Goal: Transaction & Acquisition: Purchase product/service

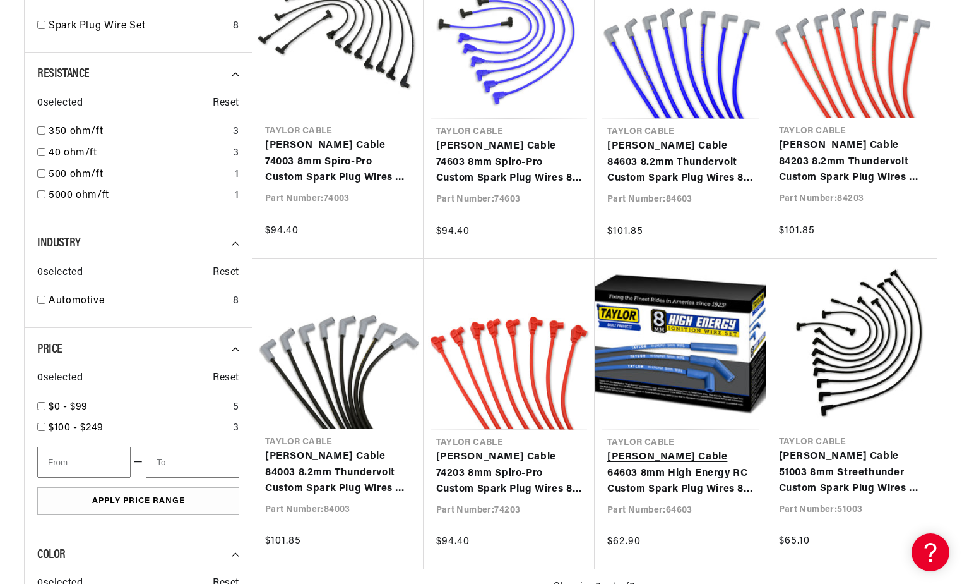
scroll to position [568, 0]
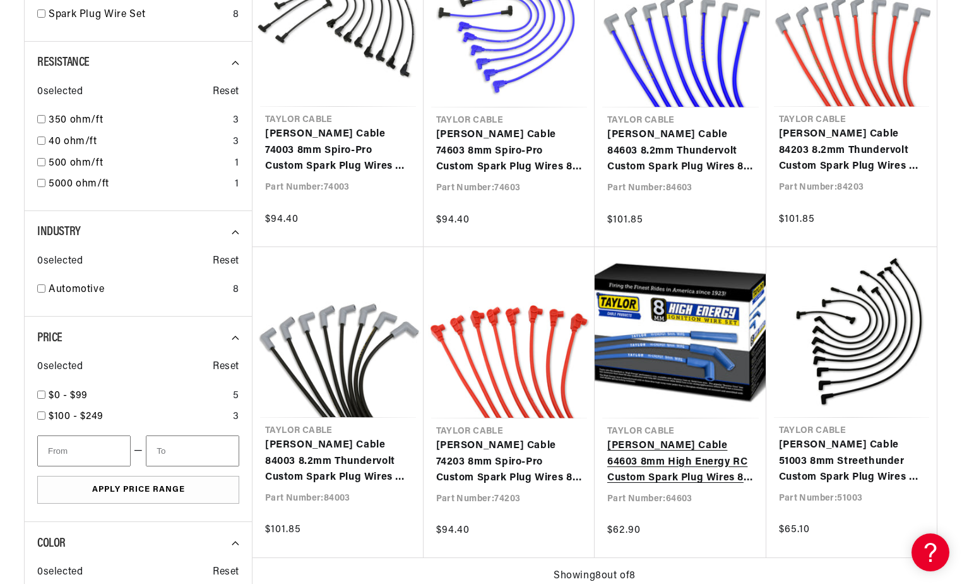
click at [645, 453] on link "[PERSON_NAME] Cable 64603 8mm High Energy RC Custom Spark Plug Wires 8 cyl blue" at bounding box center [681, 462] width 147 height 49
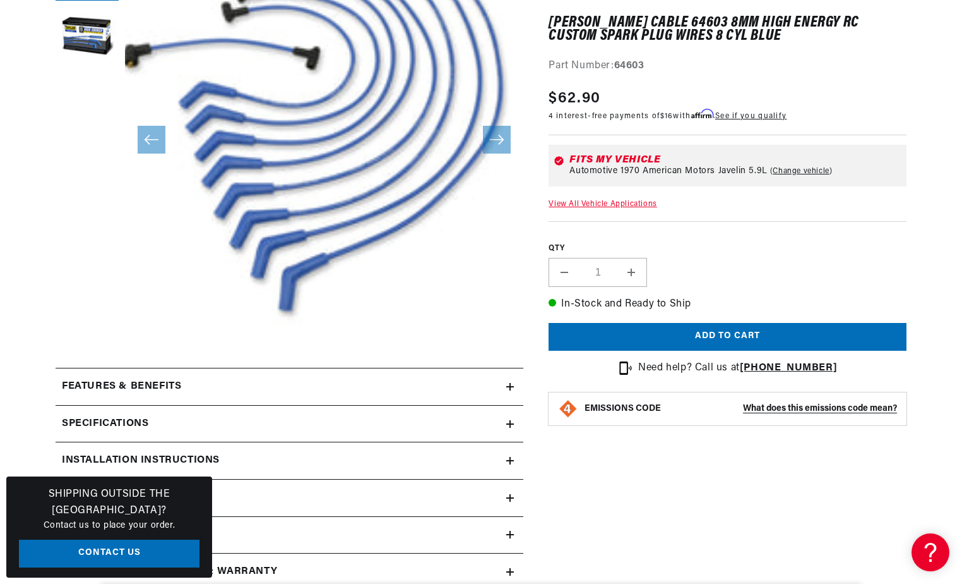
scroll to position [316, 0]
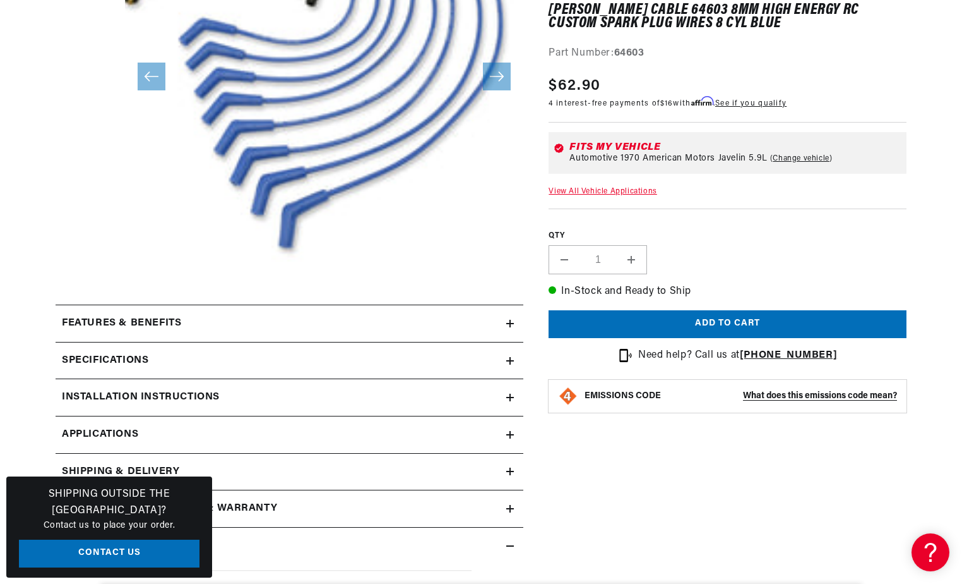
click at [510, 356] on summary "Specifications" at bounding box center [290, 360] width 468 height 37
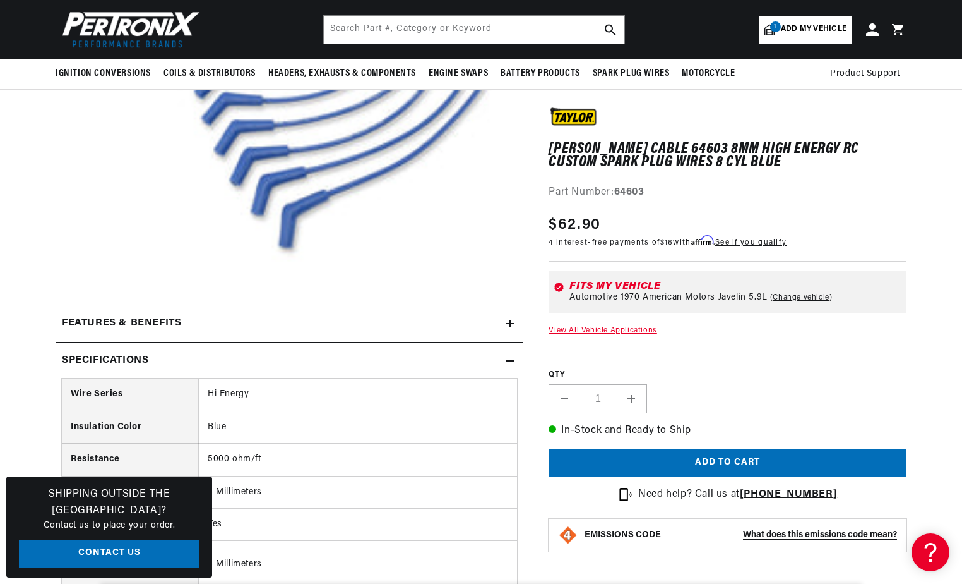
click at [510, 323] on icon at bounding box center [510, 323] width 8 height 0
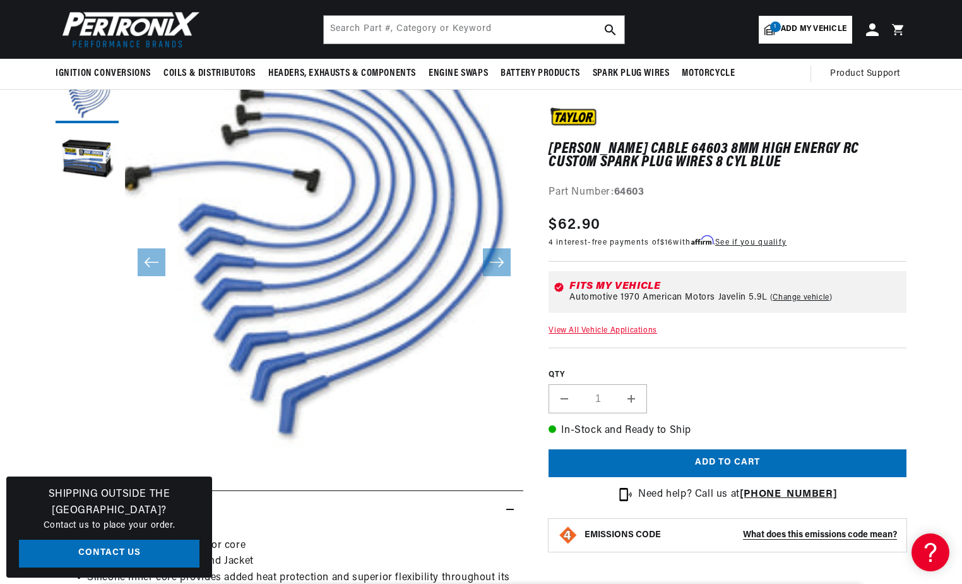
scroll to position [126, 0]
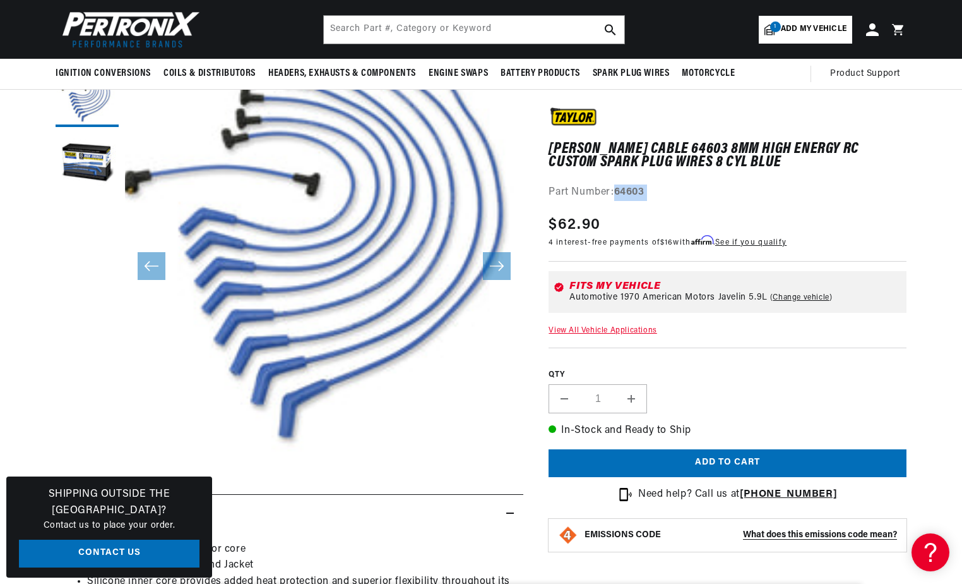
drag, startPoint x: 617, startPoint y: 191, endPoint x: 661, endPoint y: 202, distance: 44.9
click at [661, 202] on div "[PERSON_NAME] Cable 64603 8mm High Energy RC Custom Spark Plug Wires 8 cyl blue…" at bounding box center [728, 337] width 358 height 460
copy div "64603"
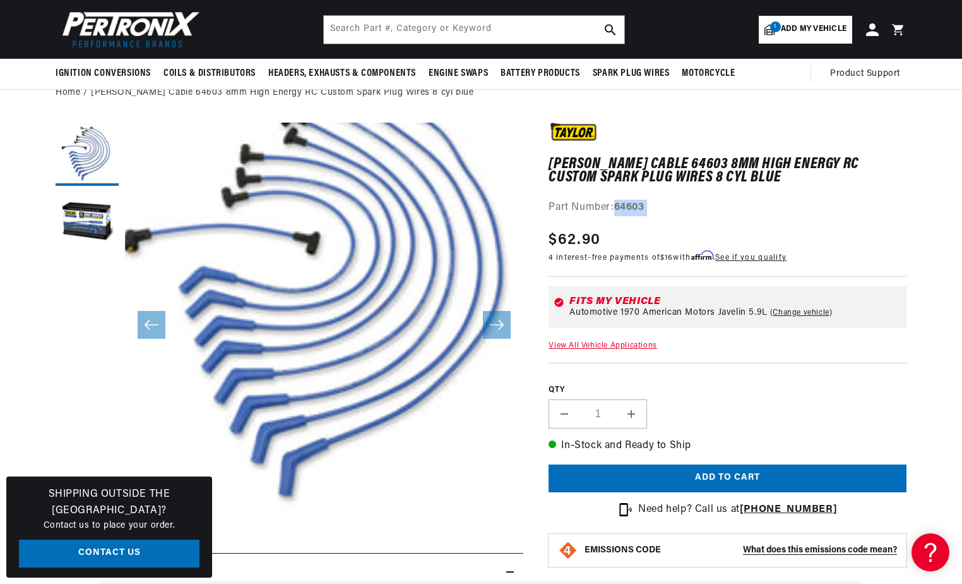
scroll to position [63, 0]
